Goal: Communication & Community: Answer question/provide support

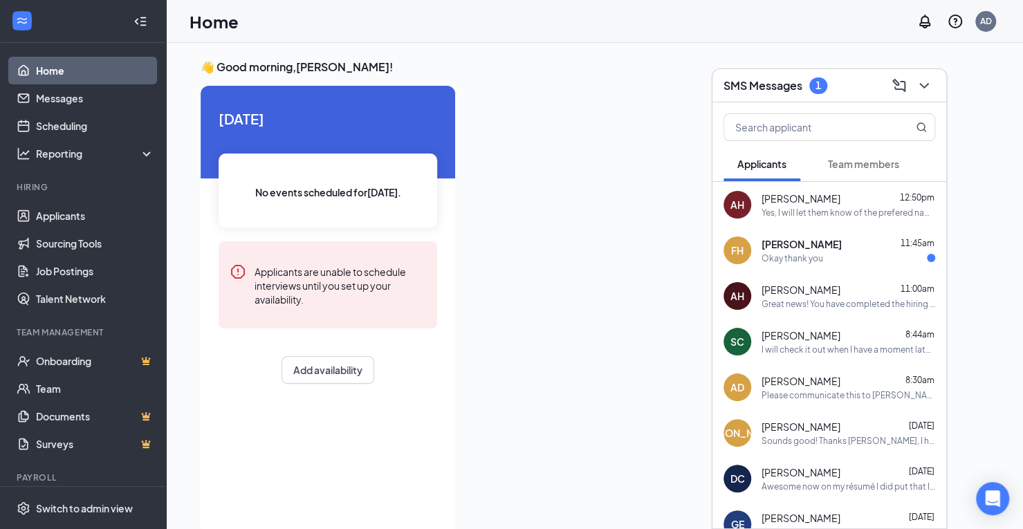
click at [796, 214] on div "Yes, I will let them know of the prefered name. It is posted weekly and usualy …" at bounding box center [849, 213] width 174 height 12
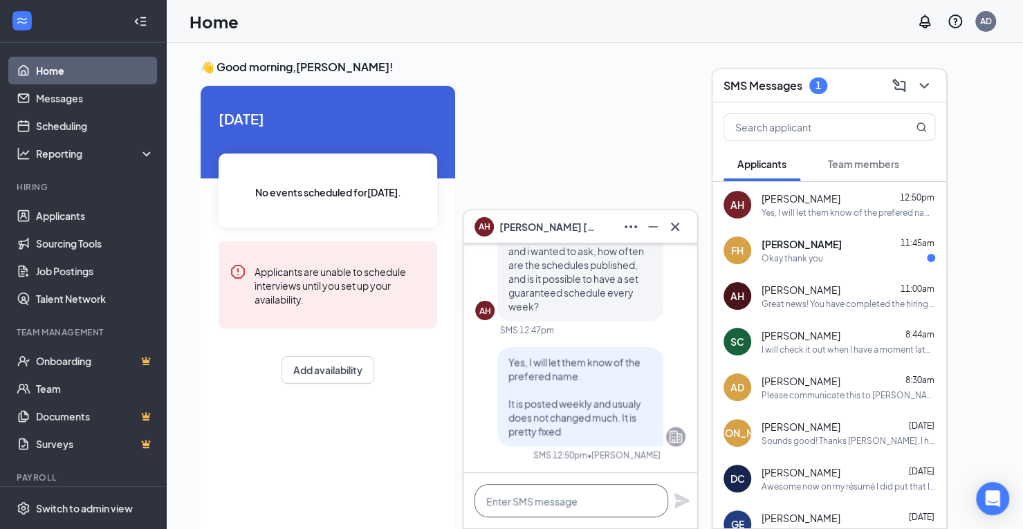
click at [522, 506] on textarea at bounding box center [572, 500] width 194 height 33
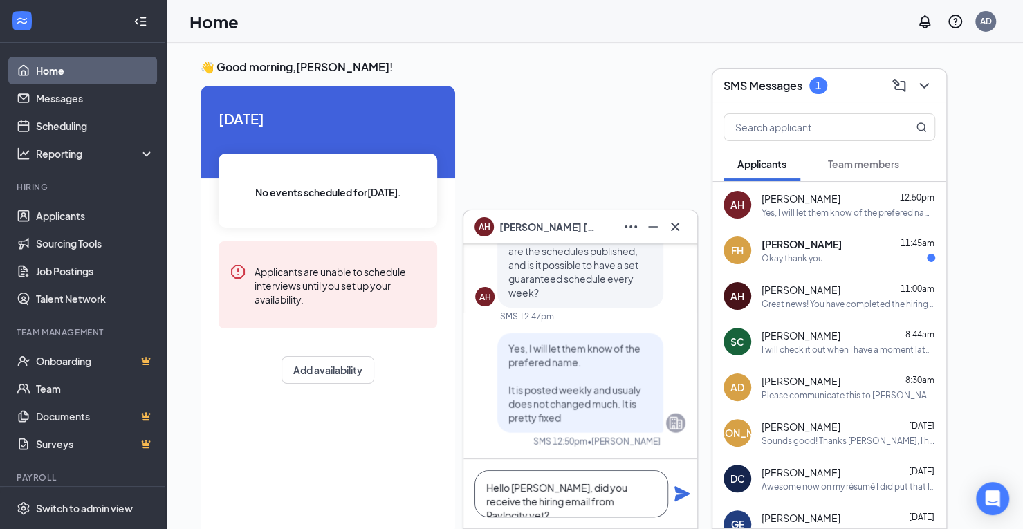
type textarea "Hello [PERSON_NAME], did you receive the hiring email from Paylocity yet?"
click at [683, 494] on icon "Plane" at bounding box center [681, 493] width 15 height 15
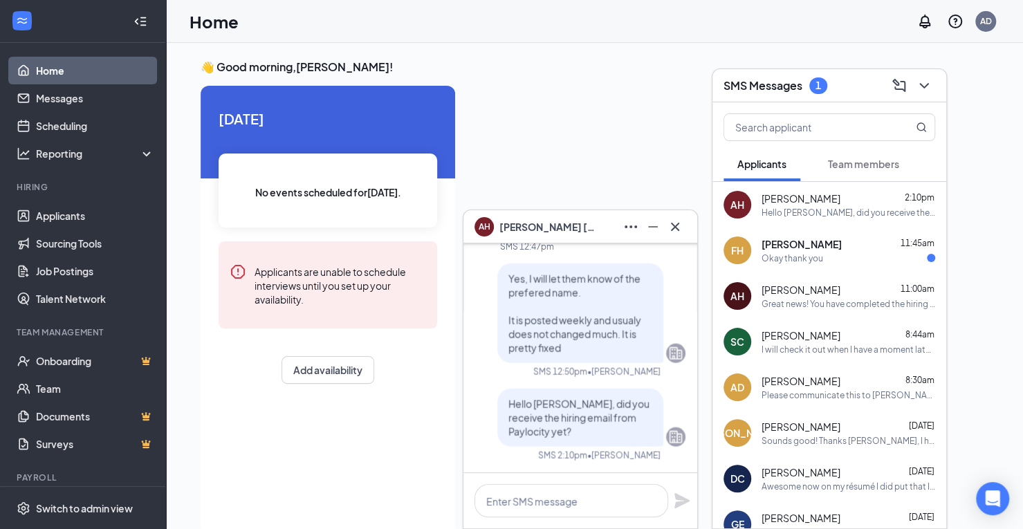
click at [805, 234] on div "FH [PERSON_NAME] 11:45am Okay thank you" at bounding box center [830, 251] width 234 height 46
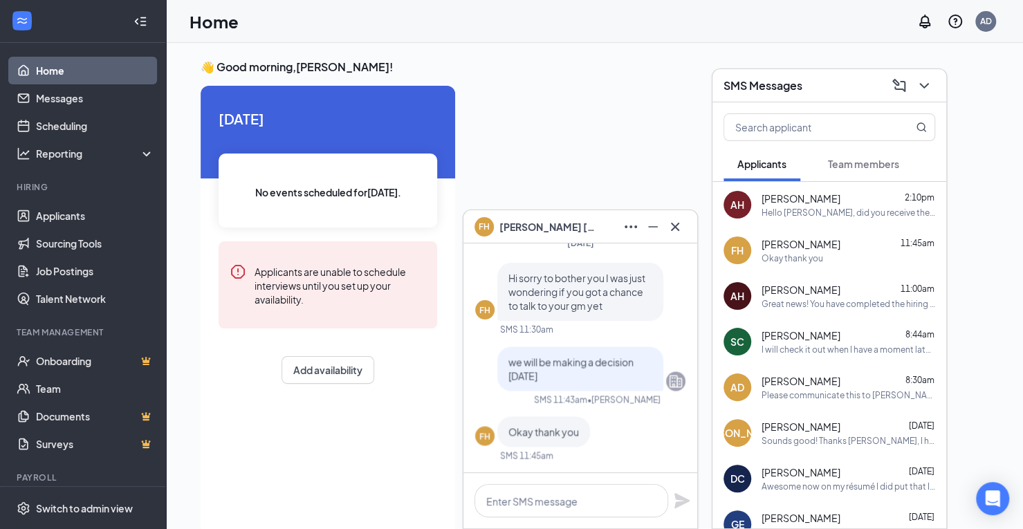
click at [785, 396] on div "Please communicate this to [PERSON_NAME] as well as she's working on her schedu…" at bounding box center [849, 395] width 174 height 12
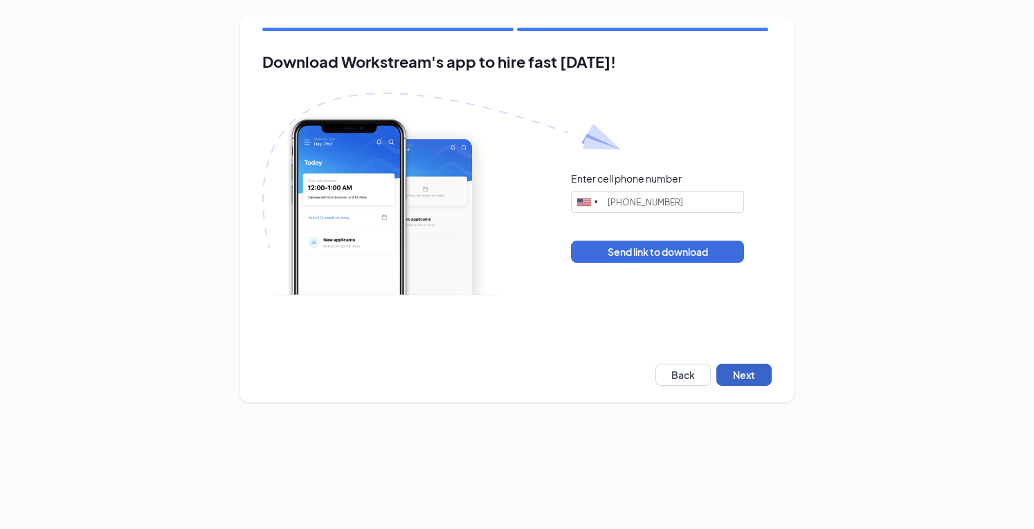
drag, startPoint x: 762, startPoint y: 380, endPoint x: 769, endPoint y: 385, distance: 9.0
click at [761, 380] on button "Next" at bounding box center [743, 375] width 55 height 22
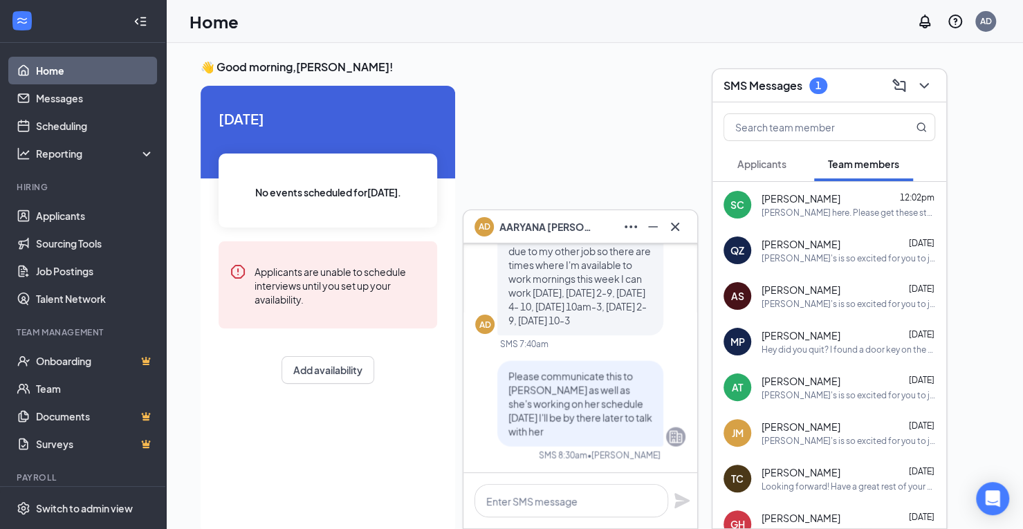
click at [769, 167] on span "Applicants" at bounding box center [761, 164] width 49 height 12
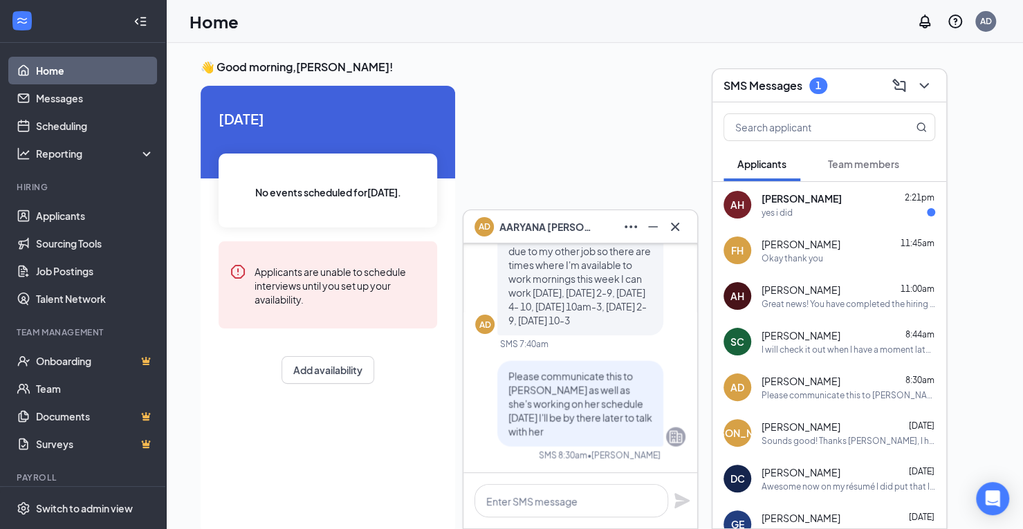
click at [786, 212] on div "yes i did" at bounding box center [777, 213] width 31 height 12
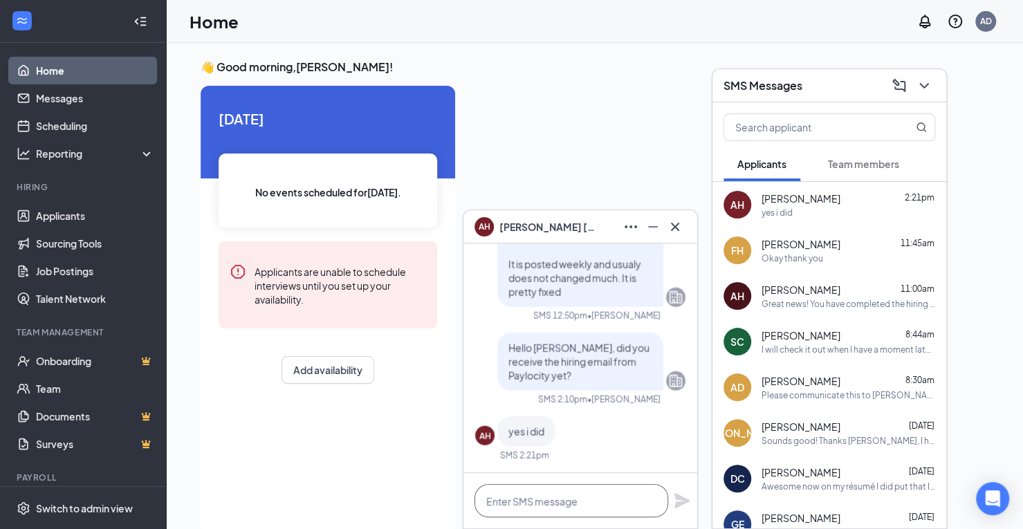
click at [502, 507] on textarea at bounding box center [572, 500] width 194 height 33
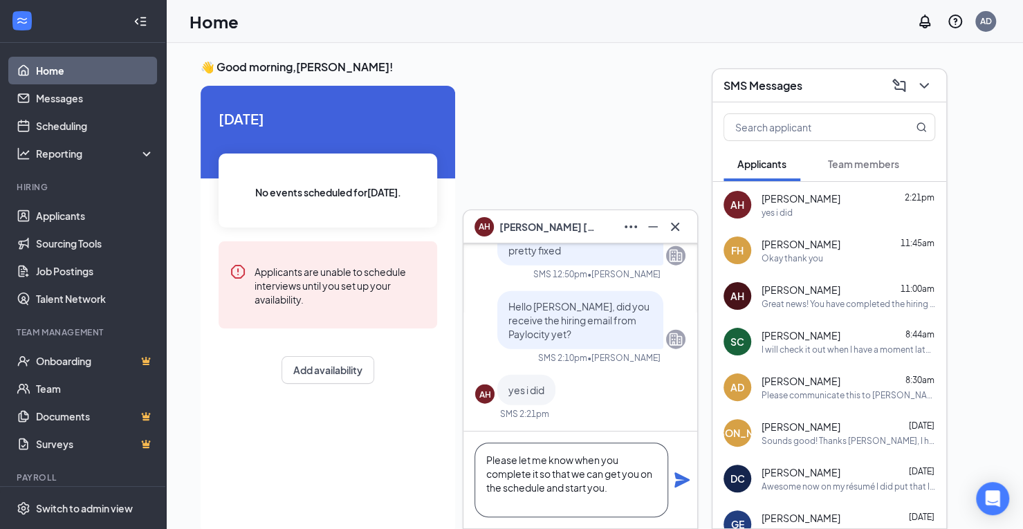
scroll to position [14, 0]
type textarea "Please let me know when you complete it so that we can get you on the schedule …"
click at [682, 481] on icon "Plane" at bounding box center [682, 480] width 17 height 17
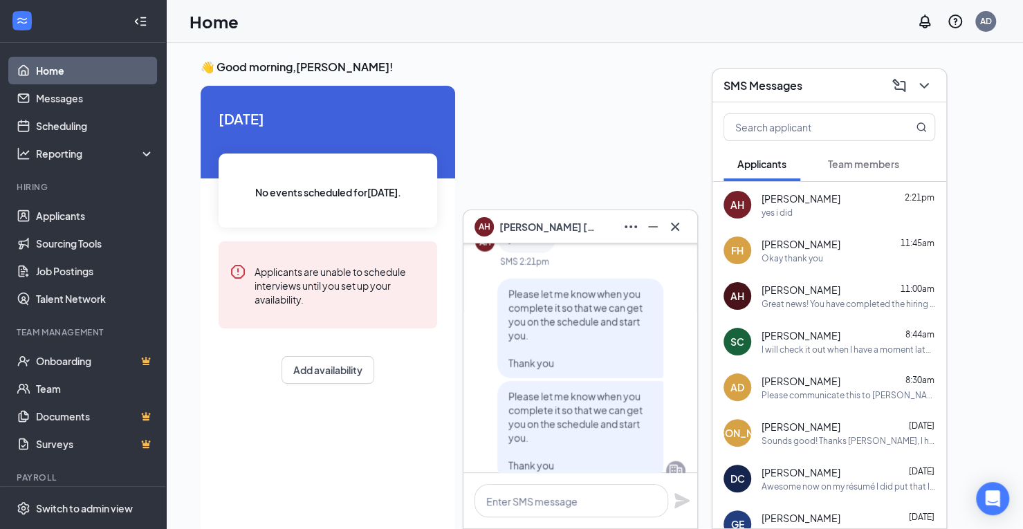
scroll to position [0, 0]
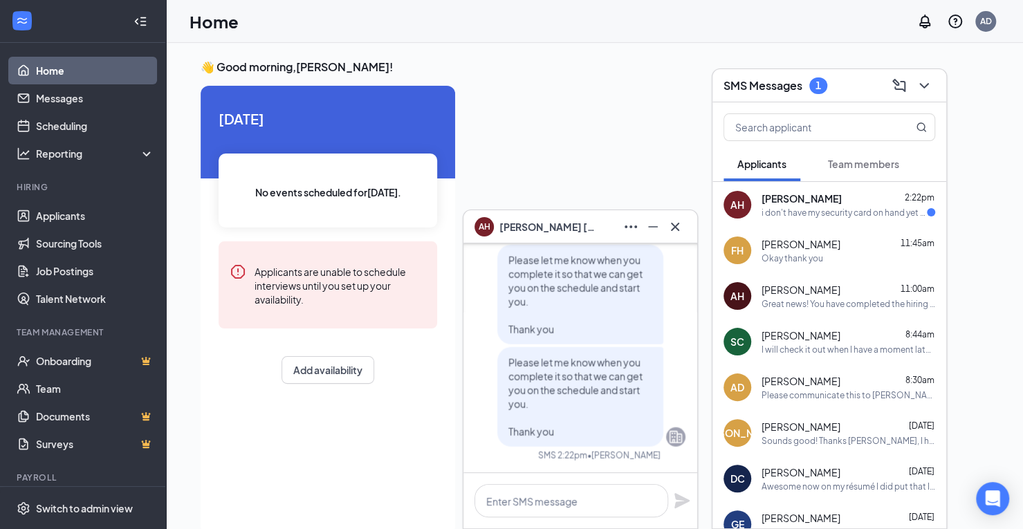
click at [854, 222] on div "AH Angelina Huynh 2:22pm i don't have my security card on hand yet so i haven't…" at bounding box center [830, 205] width 234 height 46
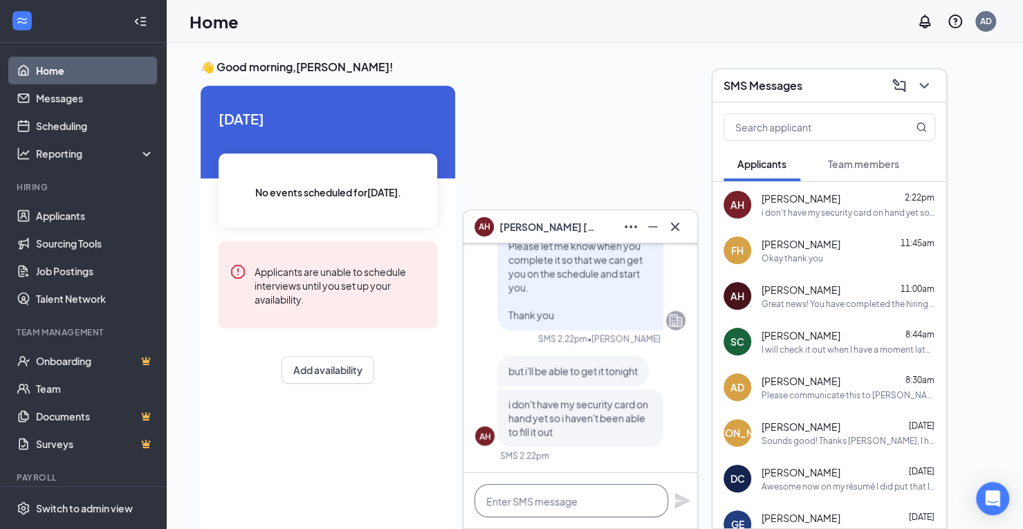
click at [577, 506] on textarea at bounding box center [572, 500] width 194 height 33
type textarea "Perfect"
click at [683, 499] on icon "Plane" at bounding box center [681, 500] width 15 height 15
